Goal: Find specific page/section: Find specific page/section

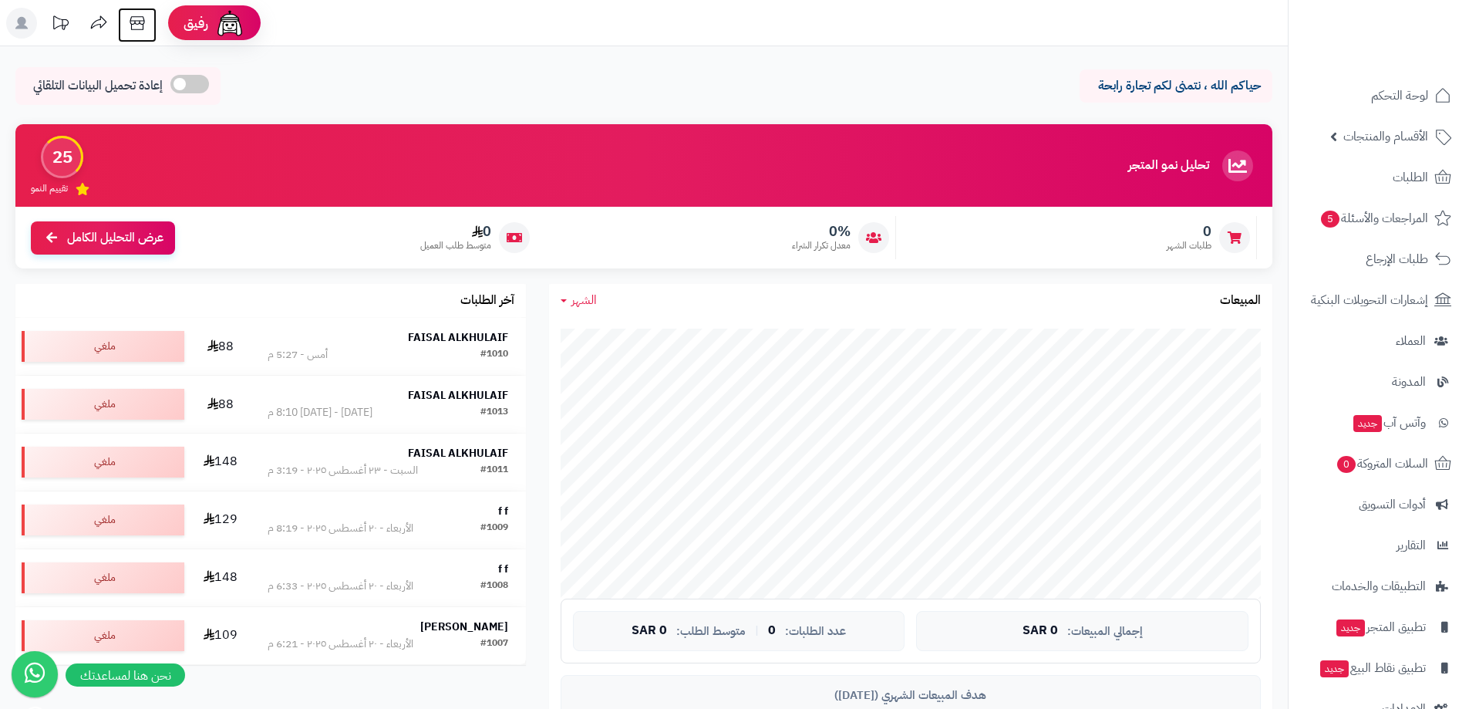
click at [135, 25] on icon at bounding box center [137, 23] width 31 height 31
click at [1415, 222] on span "المراجعات والأسئلة 5" at bounding box center [1374, 218] width 108 height 22
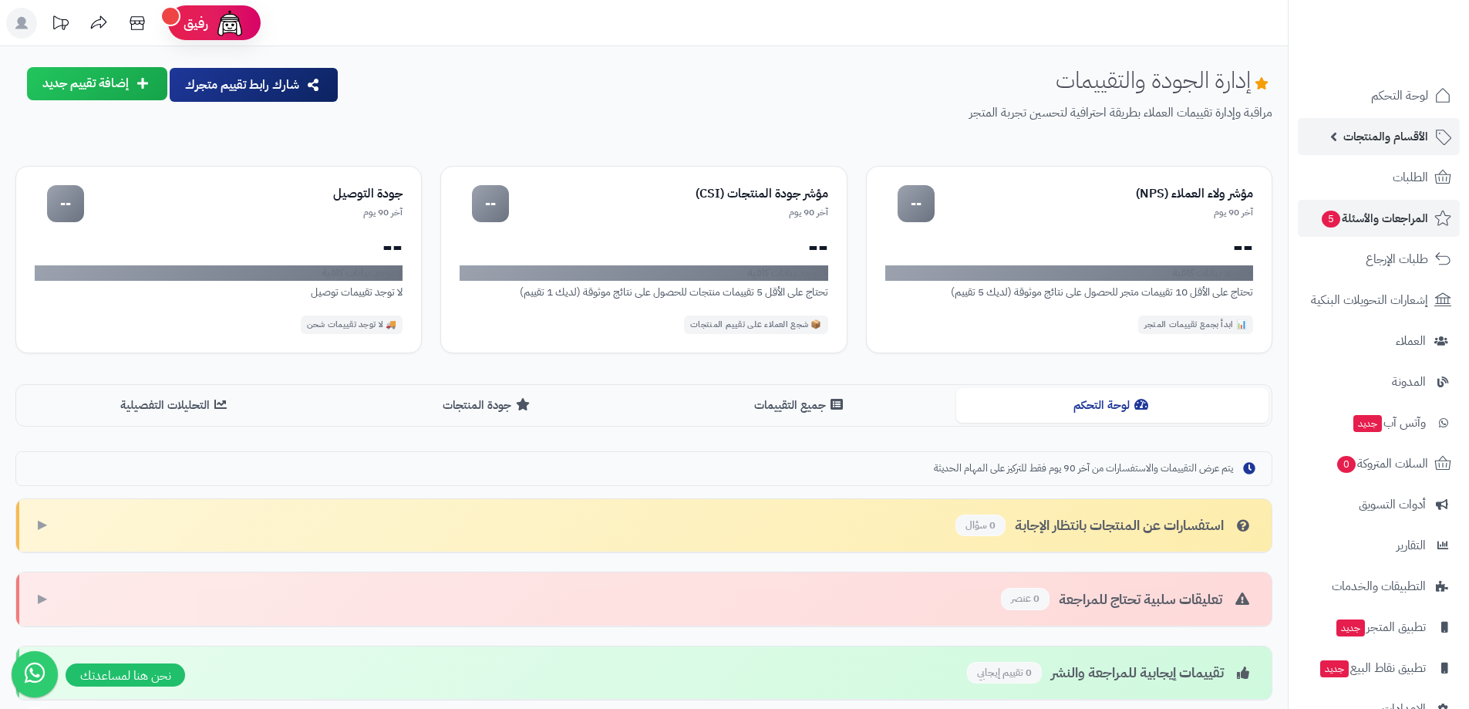
click at [1410, 135] on span "الأقسام والمنتجات" at bounding box center [1385, 137] width 85 height 22
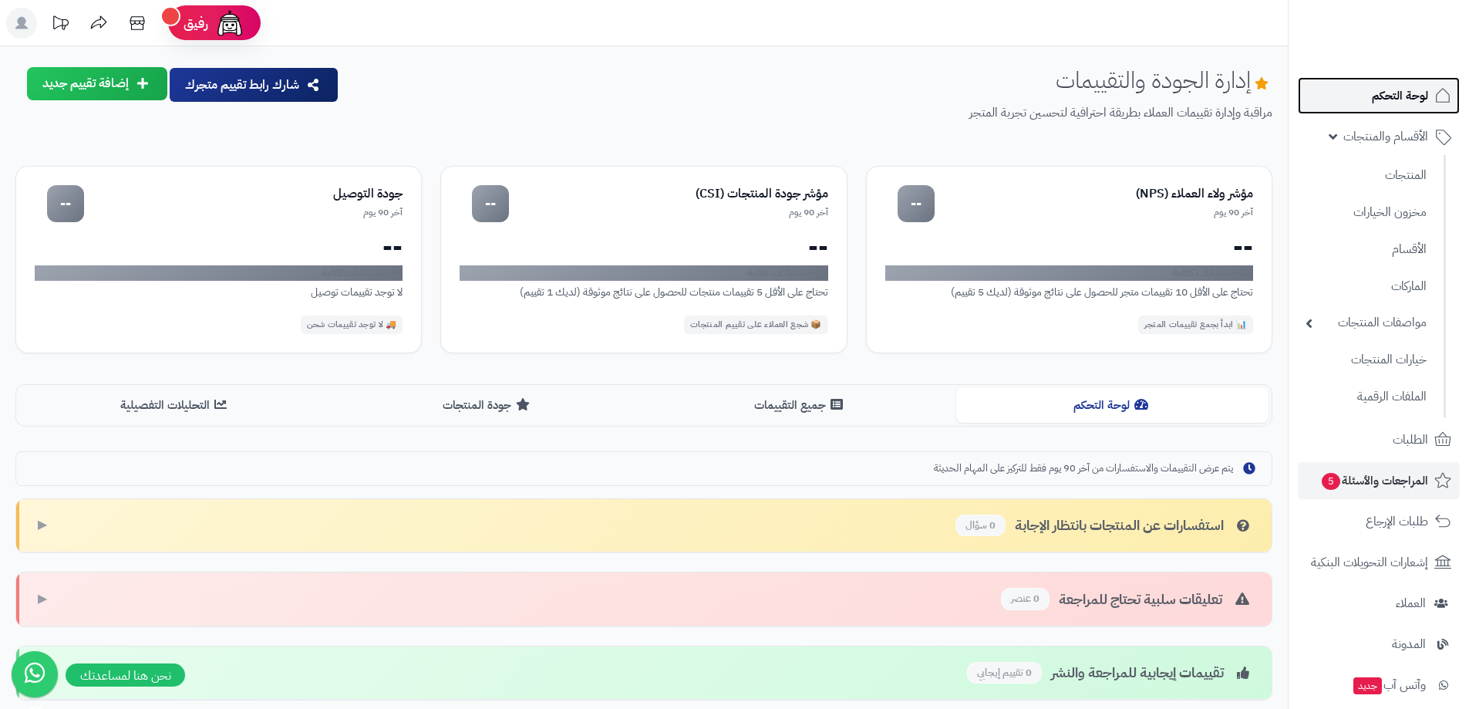
click at [1399, 87] on span "لوحة التحكم" at bounding box center [1400, 96] width 56 height 22
